Goal: Task Accomplishment & Management: Manage account settings

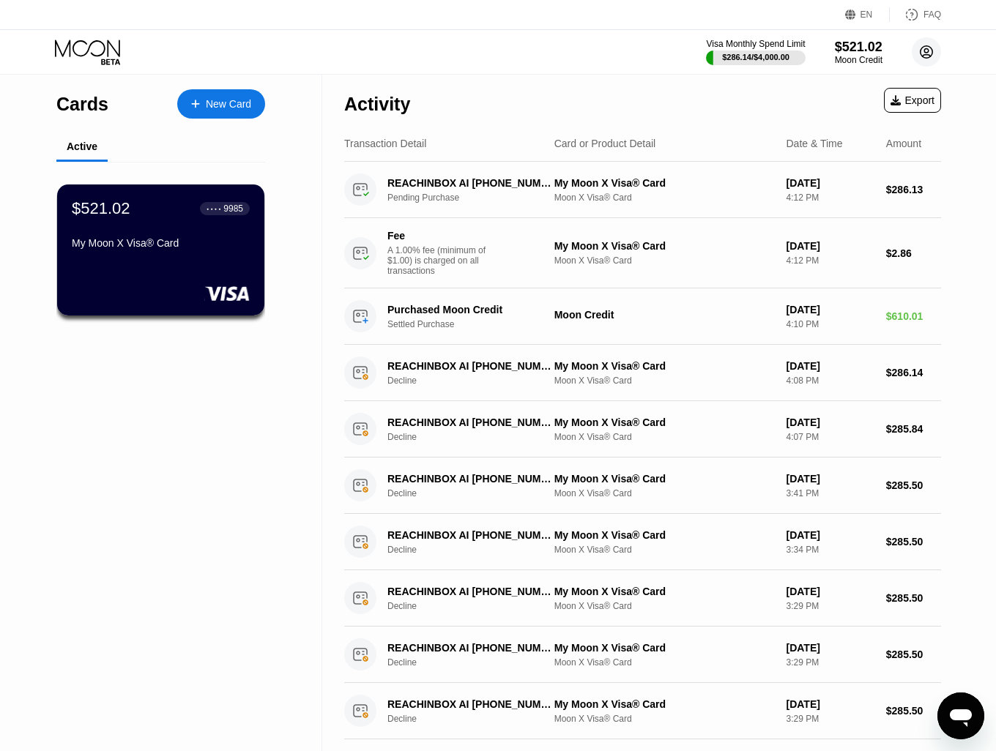
click at [938, 48] on circle at bounding box center [926, 51] width 29 height 29
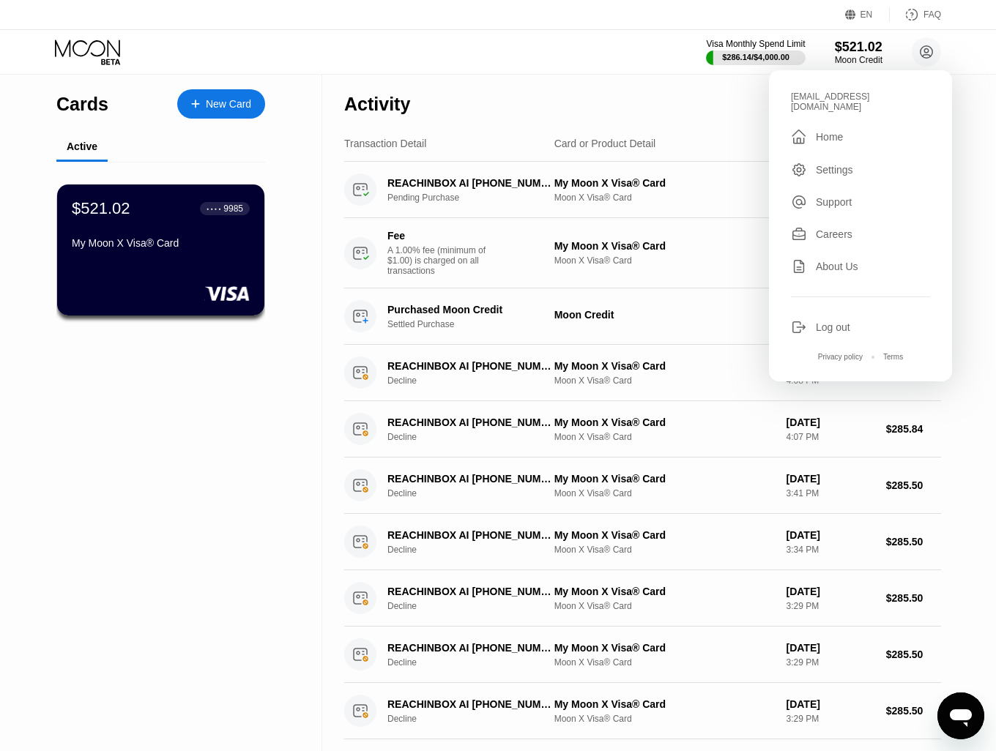
click at [836, 326] on div "alexber1@digitalcointreeltd.com  Home Settings Support Careers About Us Log ou…" at bounding box center [860, 225] width 183 height 311
click at [835, 321] on div "Log out" at bounding box center [833, 327] width 34 height 12
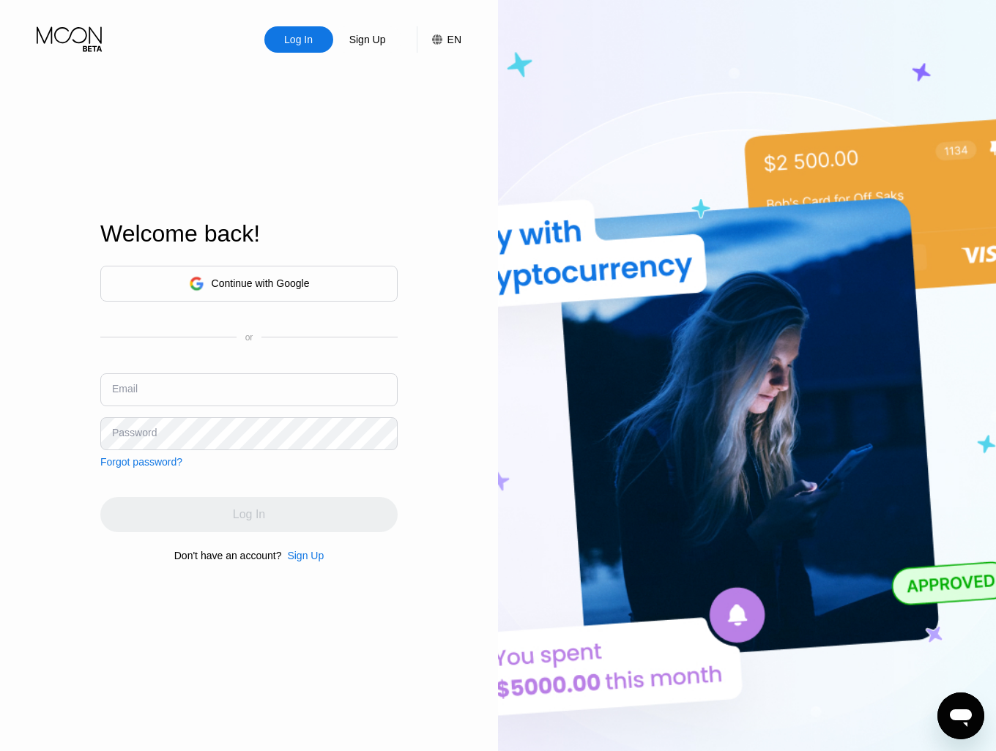
type input "[EMAIL_ADDRESS][DOMAIN_NAME]"
click at [167, 111] on div "Welcome back! Continue with Google or Email [EMAIL_ADDRESS][DOMAIN_NAME] Passwo…" at bounding box center [248, 391] width 297 height 827
